Goal: Check status

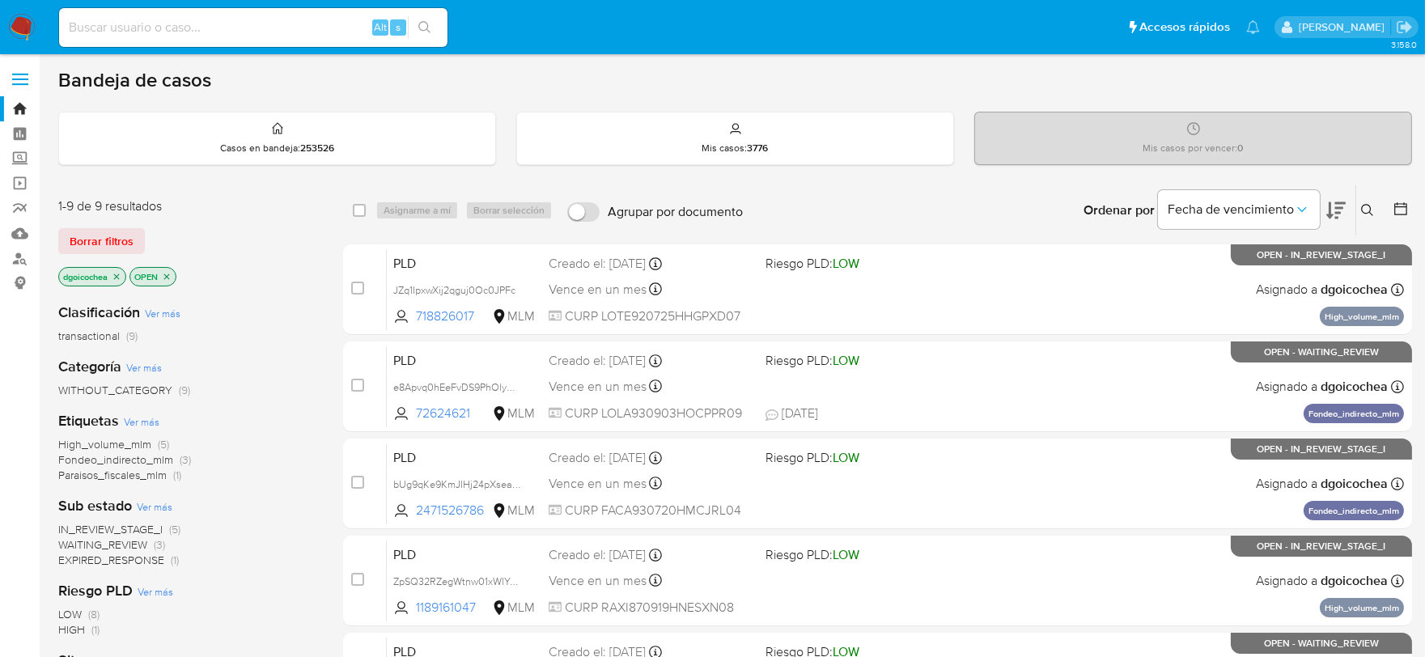
click at [265, 36] on input at bounding box center [253, 27] width 388 height 21
paste input "2471526786"
type input "2471526786"
click at [418, 27] on icon "search-icon" at bounding box center [424, 27] width 12 height 12
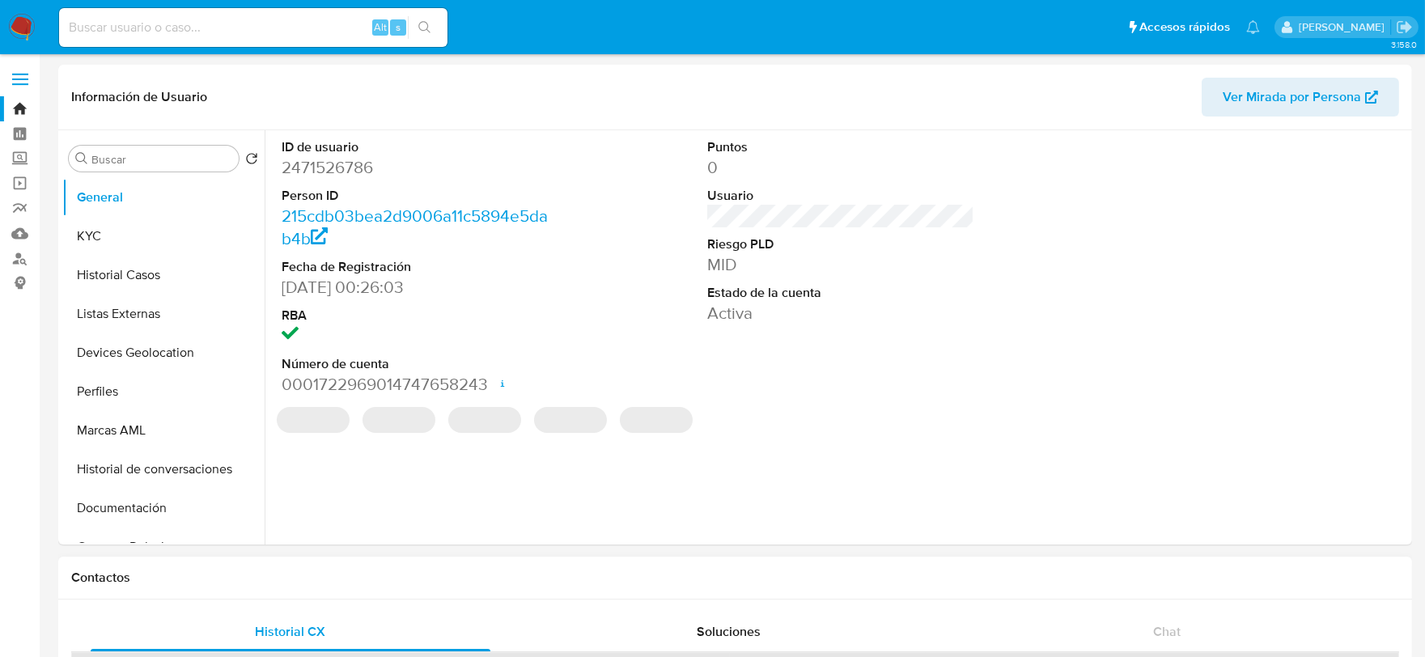
select select "10"
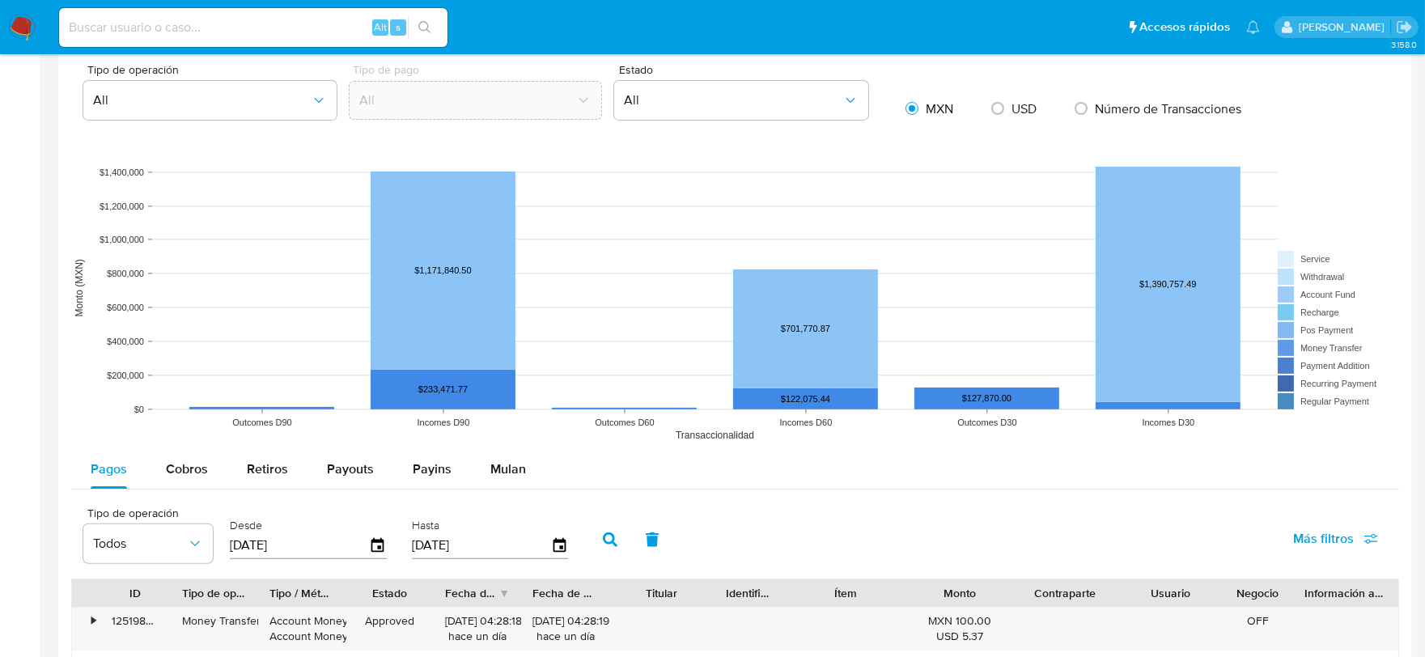
scroll to position [1348, 0]
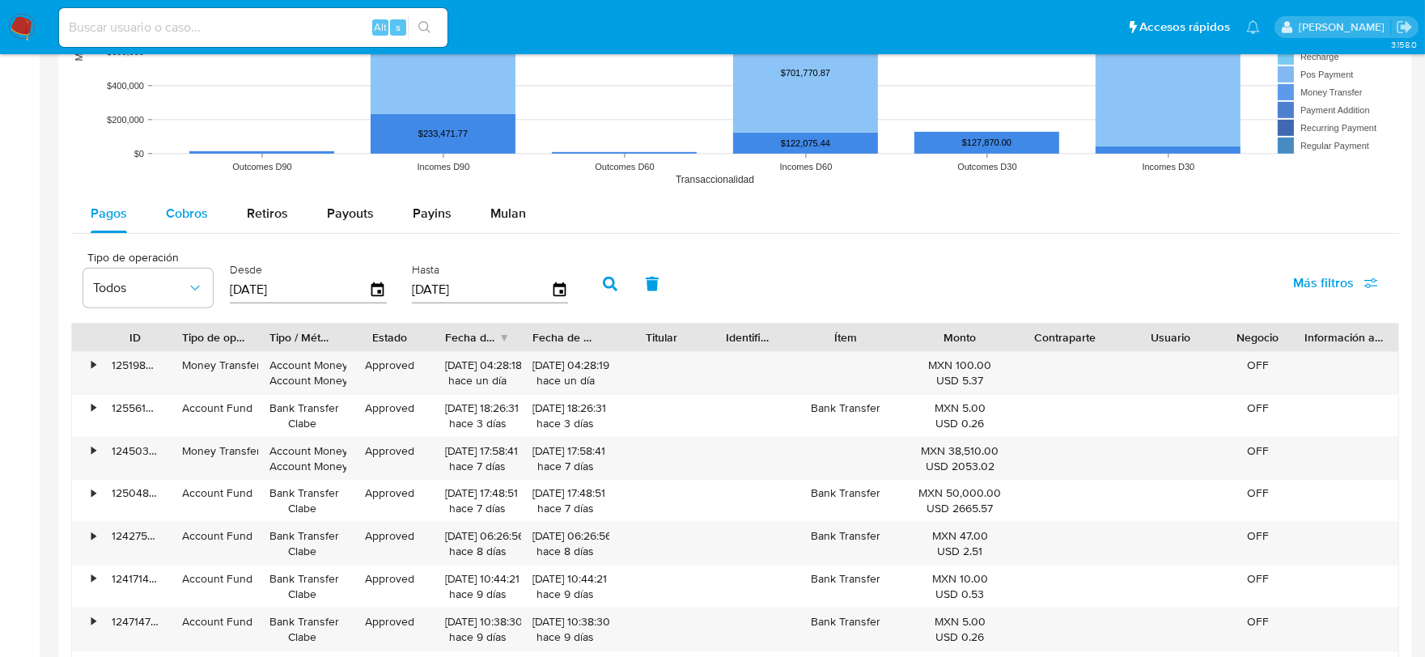
click at [199, 207] on span "Cobros" at bounding box center [187, 213] width 42 height 19
select select "10"
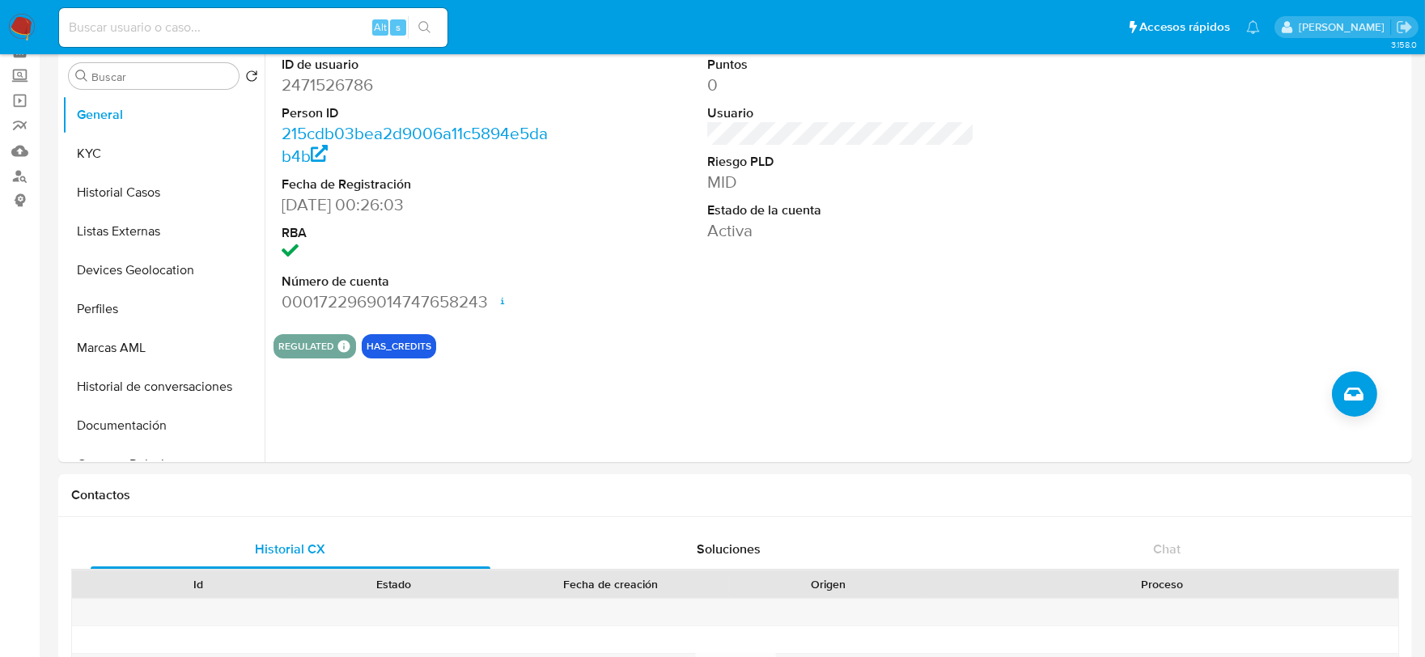
scroll to position [0, 0]
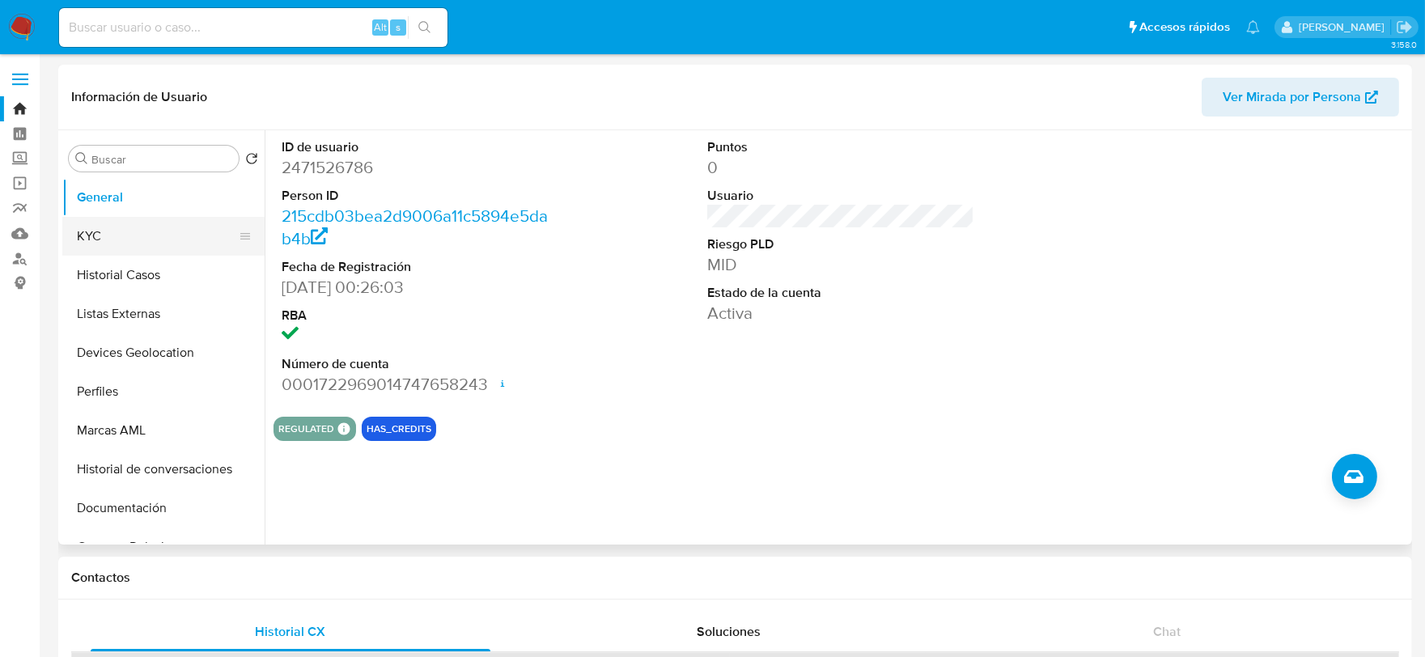
click at [142, 251] on button "KYC" at bounding box center [156, 236] width 189 height 39
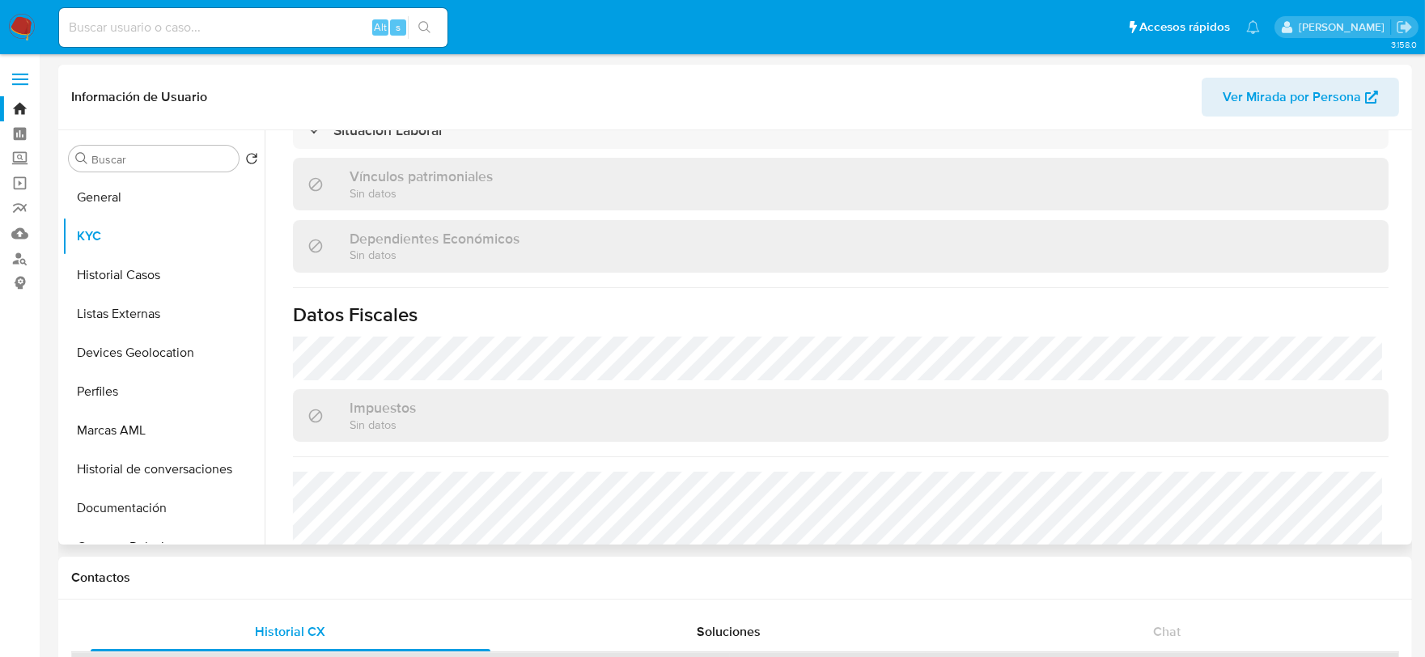
scroll to position [1017, 0]
